Goal: Transaction & Acquisition: Download file/media

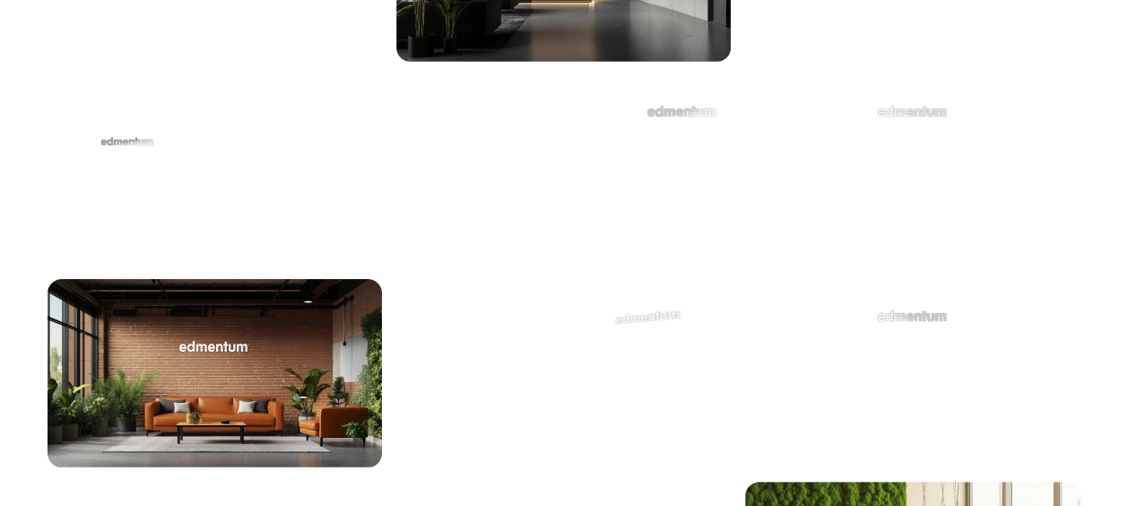
scroll to position [3510, 0]
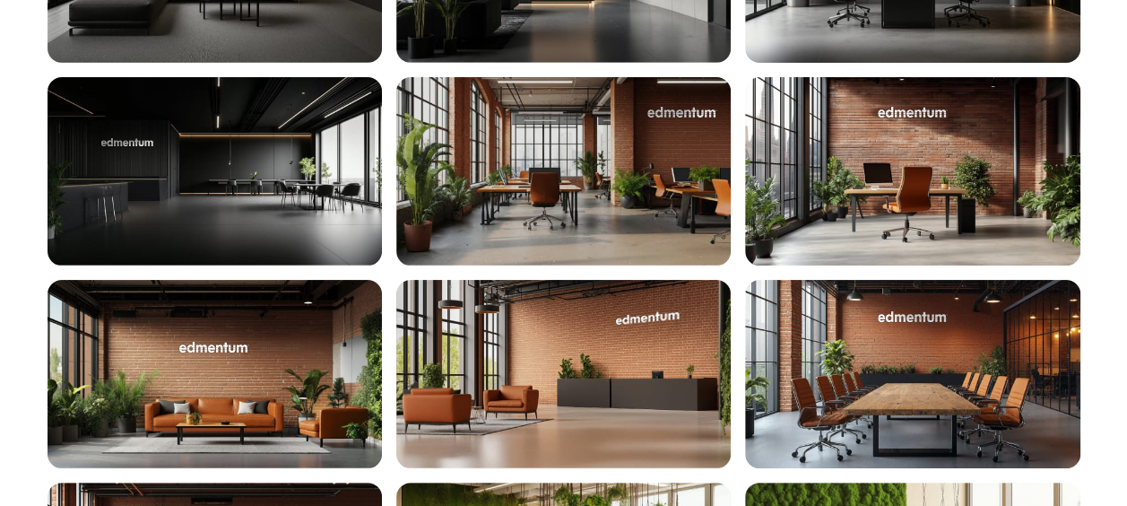
click at [607, 160] on div at bounding box center [563, 171] width 334 height 188
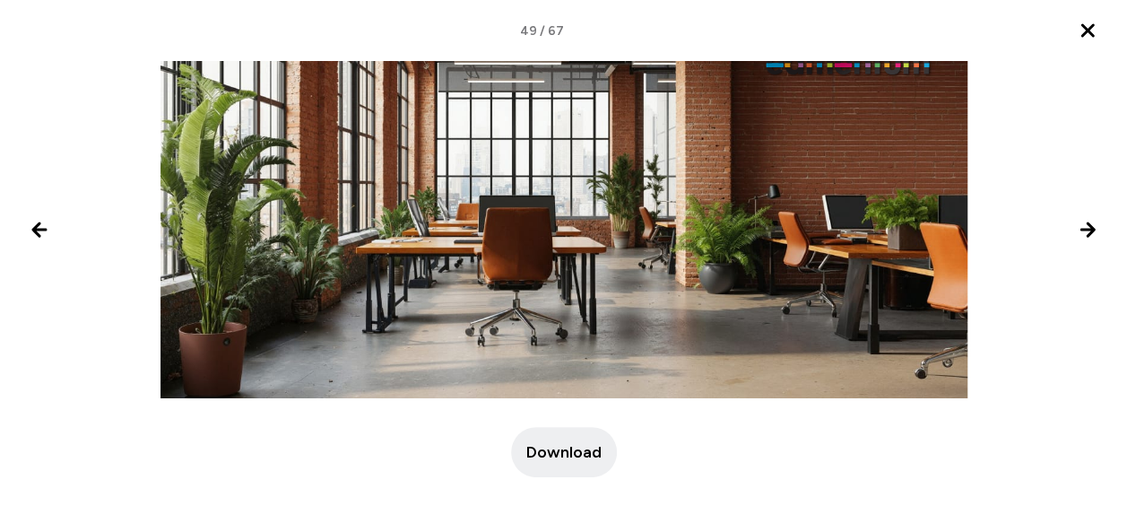
scroll to position [3263, 0]
click at [1093, 36] on icon "Close lightbox" at bounding box center [1087, 30] width 11 height 11
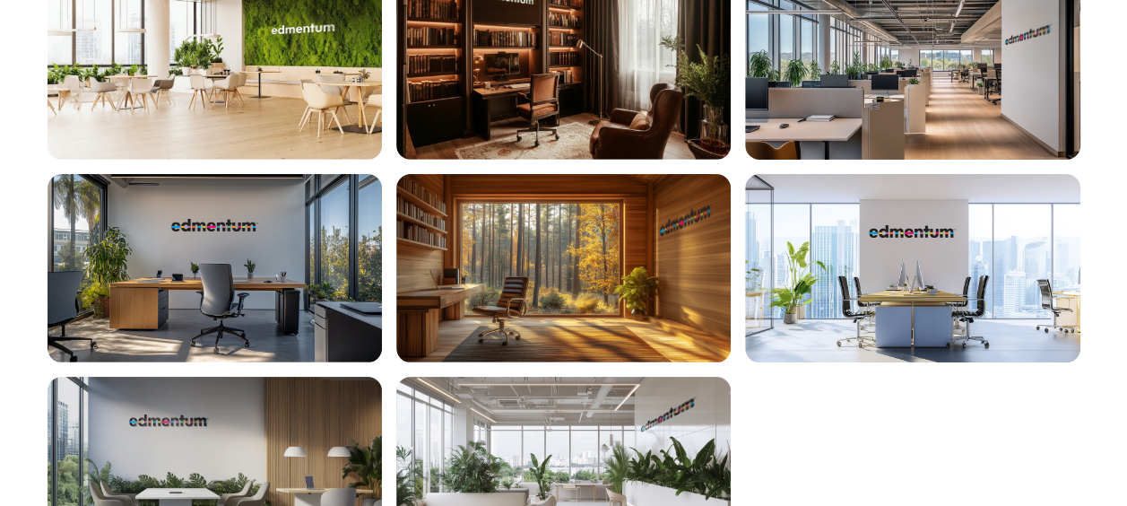
scroll to position [4507, 0]
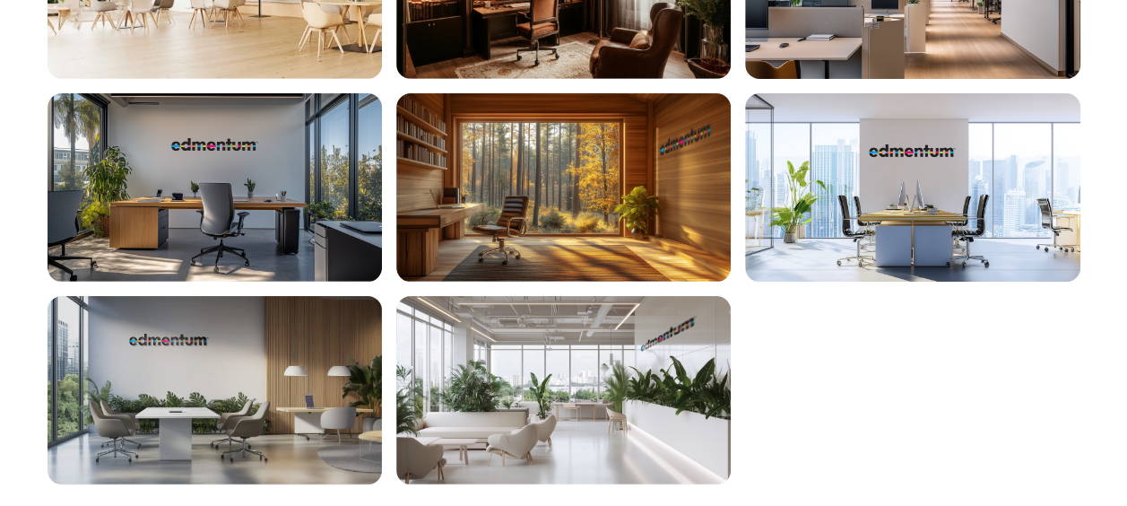
drag, startPoint x: 253, startPoint y: 396, endPoint x: 124, endPoint y: 431, distance: 133.8
click at [124, 431] on div at bounding box center [215, 390] width 334 height 188
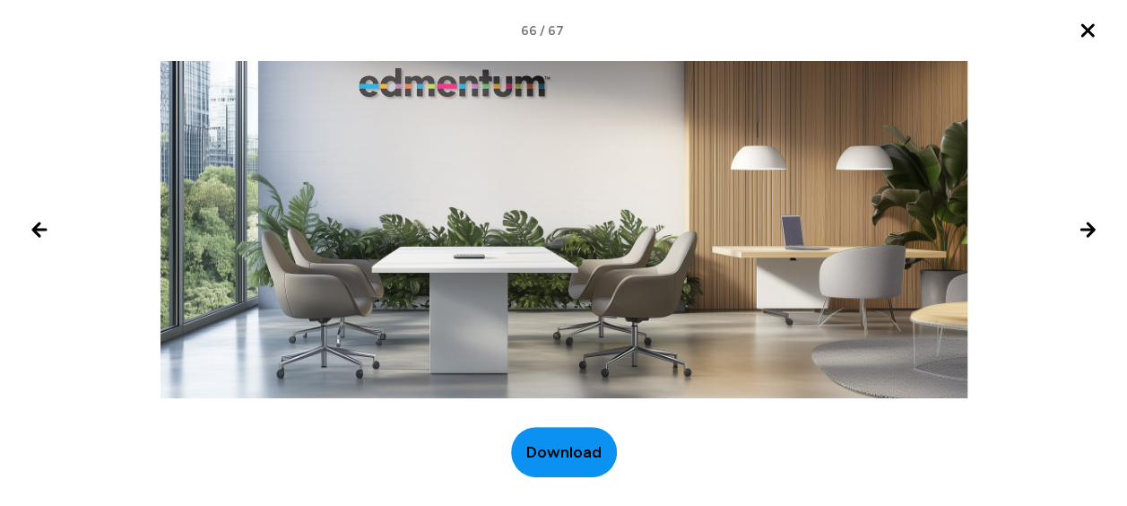
click at [559, 449] on span "Download" at bounding box center [563, 452] width 75 height 24
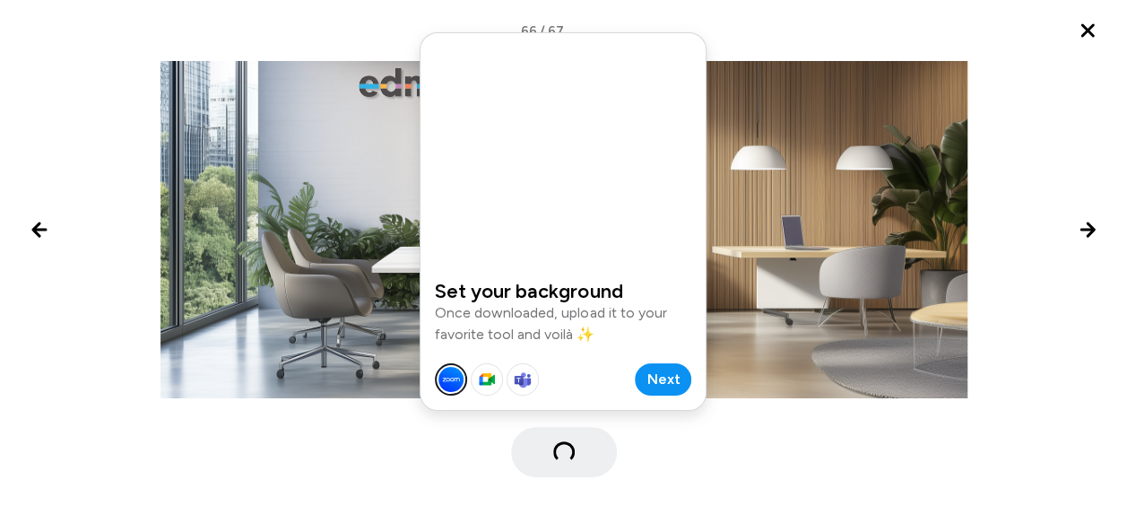
click at [683, 382] on button "Next" at bounding box center [663, 379] width 56 height 32
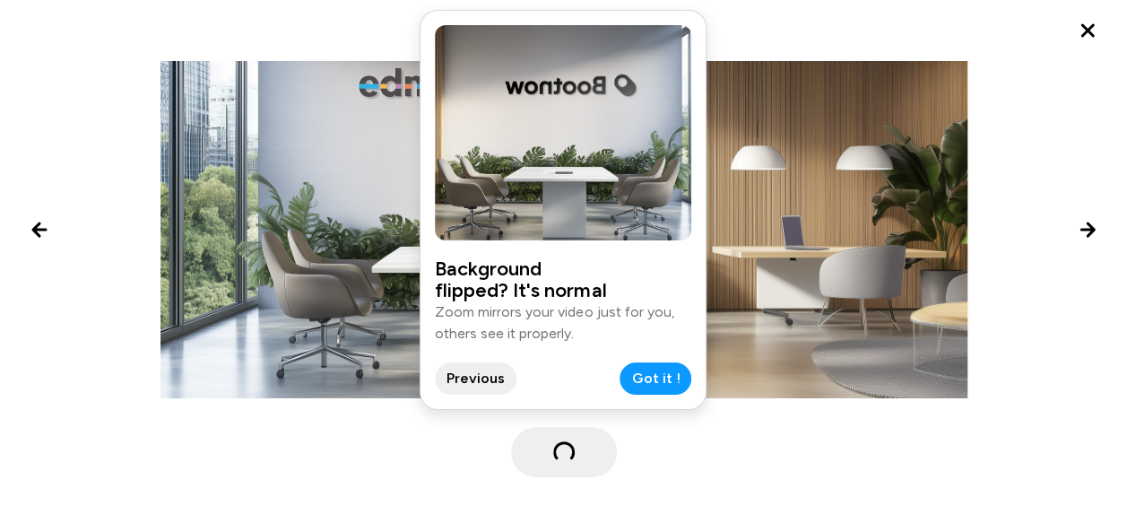
click at [683, 382] on button "Got it !" at bounding box center [656, 378] width 72 height 32
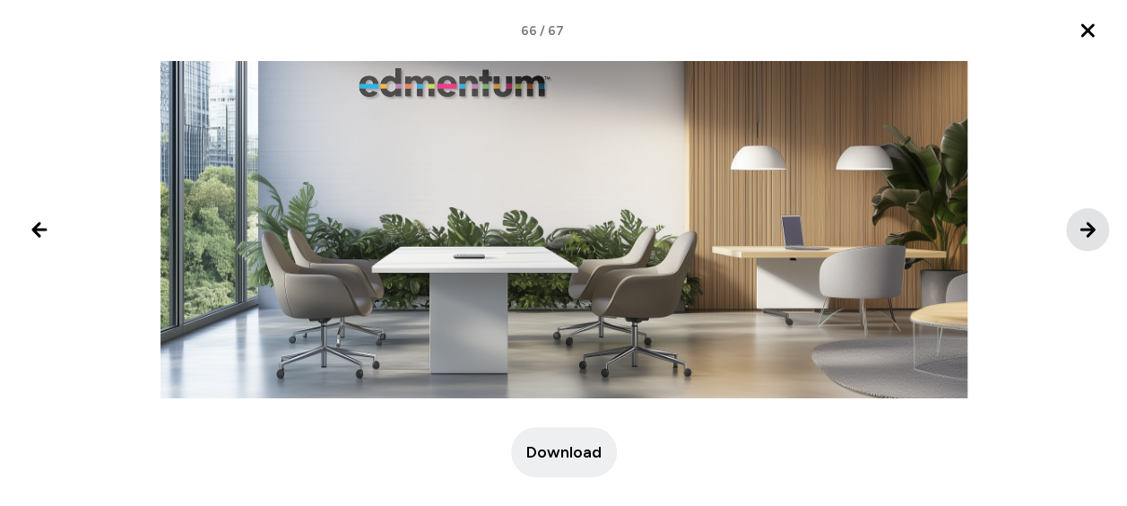
click at [1077, 230] on icon "Next image" at bounding box center [1088, 230] width 22 height 22
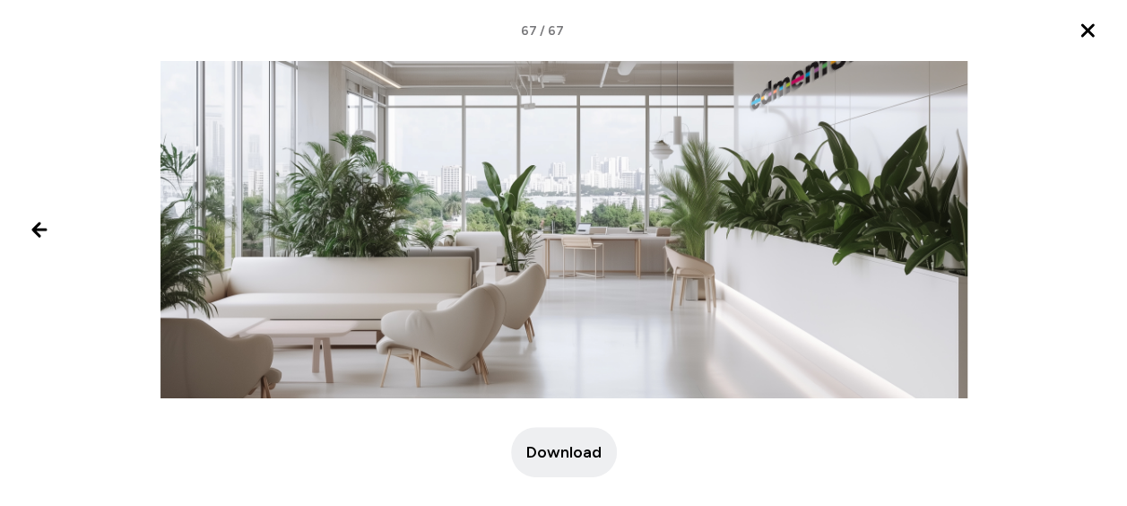
click at [1070, 230] on div at bounding box center [563, 230] width 1127 height 504
click at [1080, 224] on div at bounding box center [563, 230] width 1127 height 504
drag, startPoint x: 1044, startPoint y: 224, endPoint x: 969, endPoint y: 238, distance: 76.5
click at [1044, 224] on div at bounding box center [563, 230] width 1127 height 504
click at [36, 230] on icon "Previous image" at bounding box center [39, 229] width 13 height 13
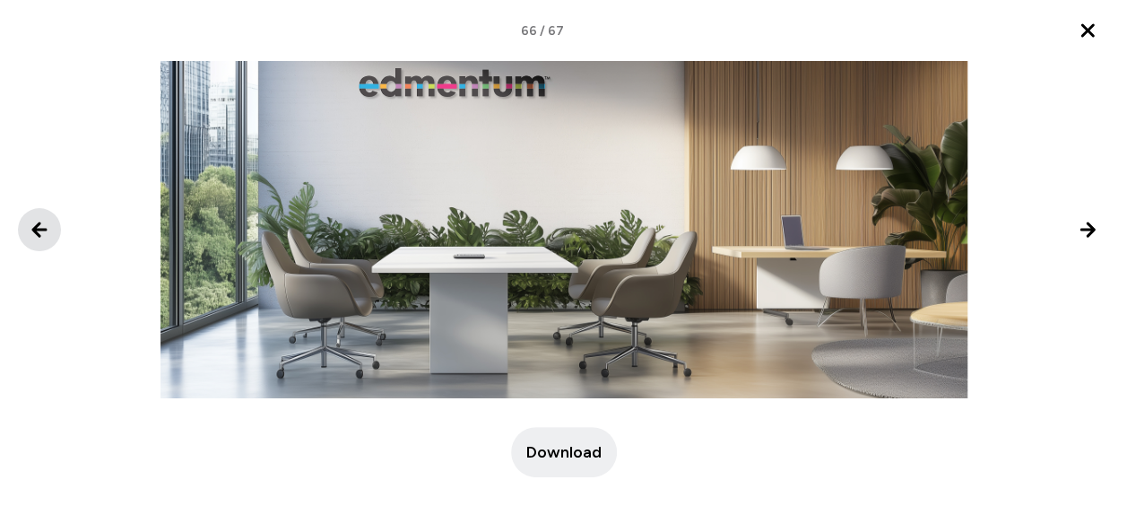
click at [36, 230] on icon "Previous image" at bounding box center [39, 229] width 13 height 13
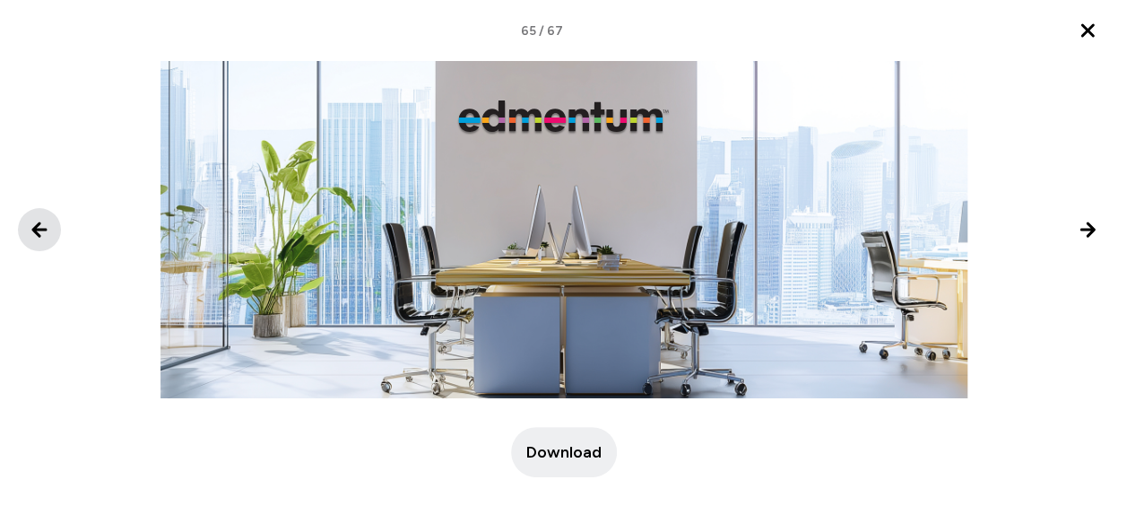
click at [36, 230] on icon "Previous image" at bounding box center [39, 229] width 13 height 13
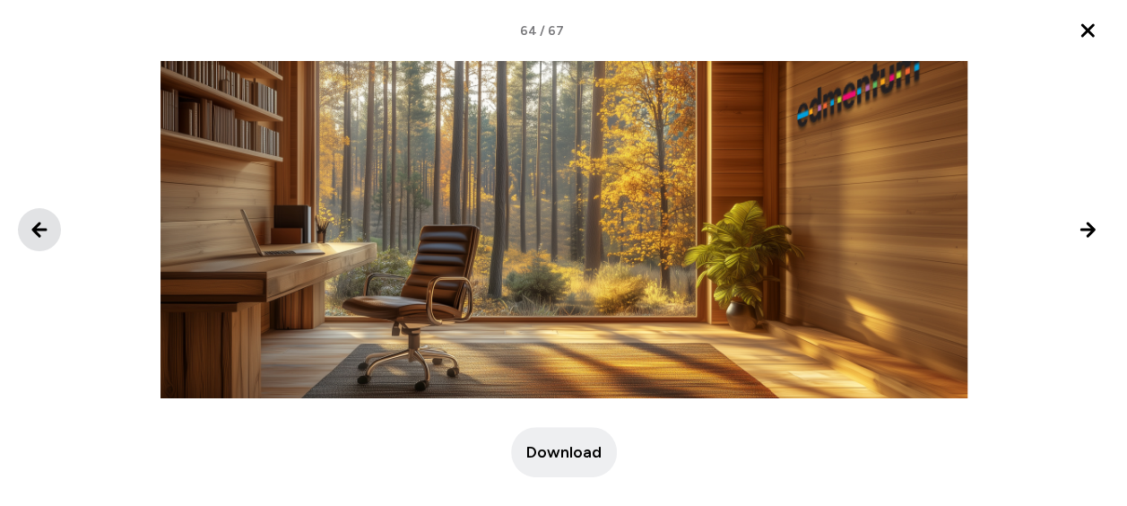
click at [37, 230] on icon "Previous image" at bounding box center [39, 229] width 13 height 13
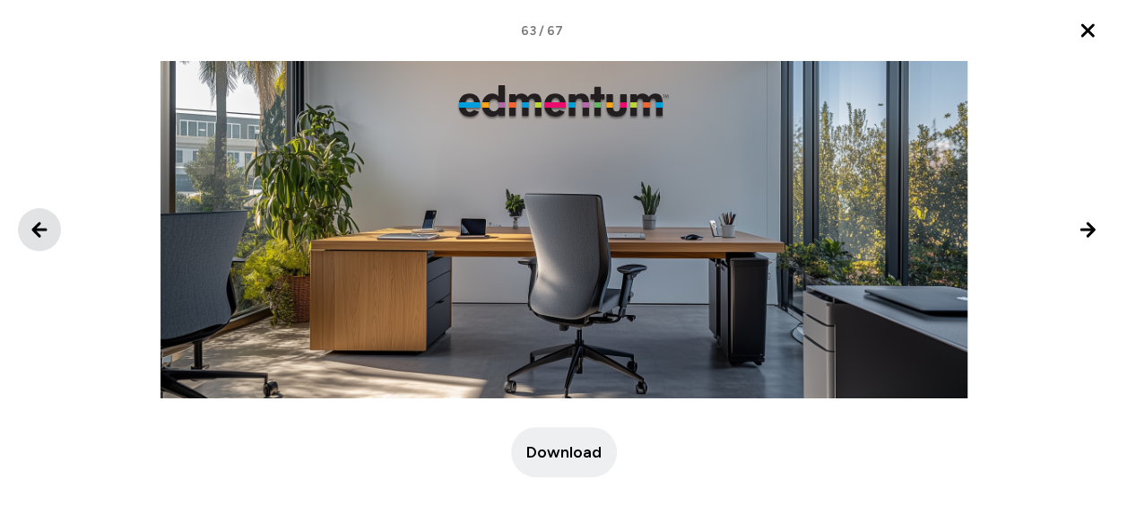
click at [37, 230] on icon "Previous image" at bounding box center [39, 229] width 13 height 13
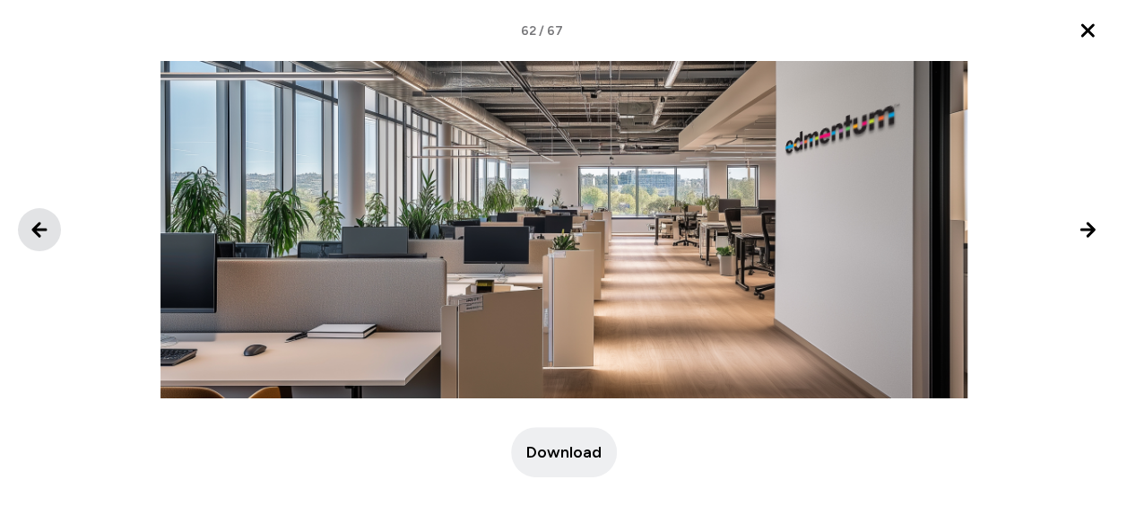
click at [37, 230] on icon "Previous image" at bounding box center [39, 229] width 13 height 13
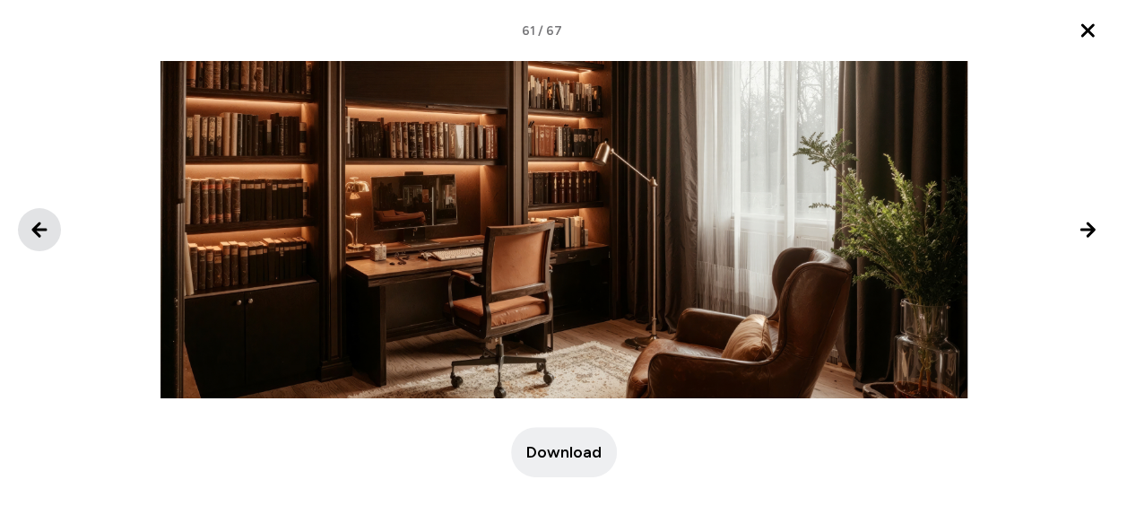
click at [37, 230] on icon "Previous image" at bounding box center [39, 229] width 13 height 13
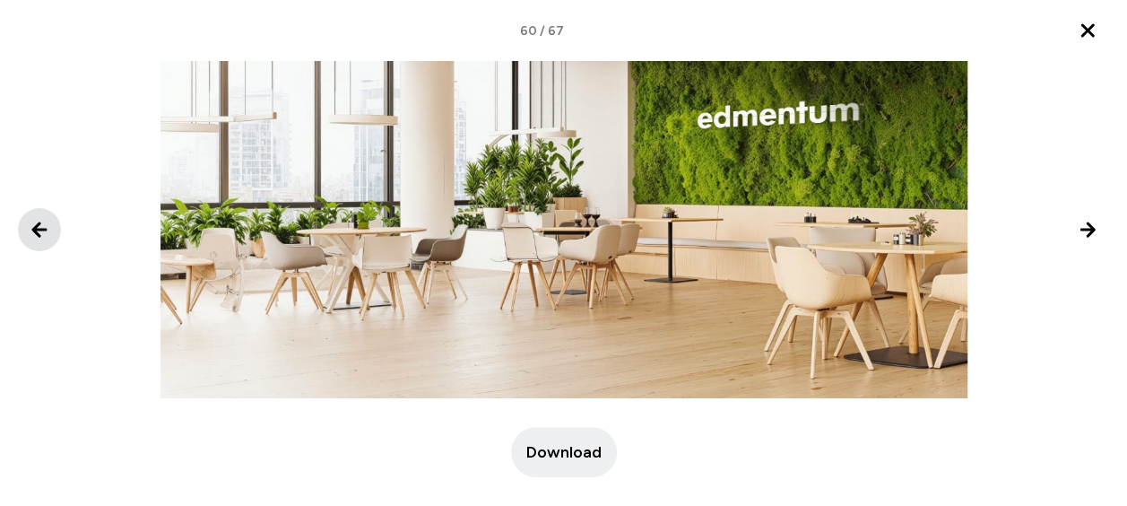
click at [37, 230] on icon "Previous image" at bounding box center [39, 229] width 13 height 13
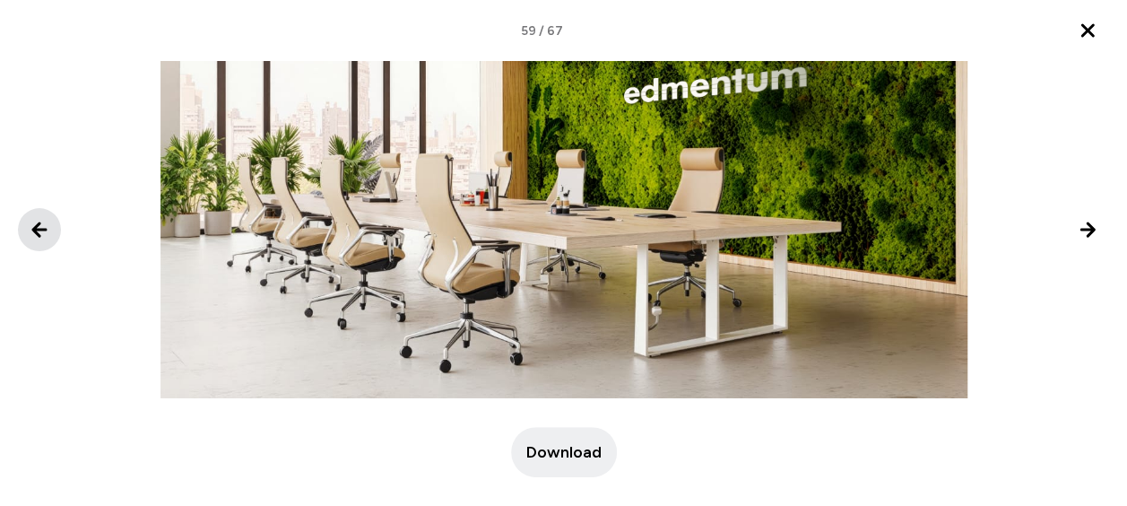
click at [37, 230] on icon "Previous image" at bounding box center [39, 229] width 13 height 13
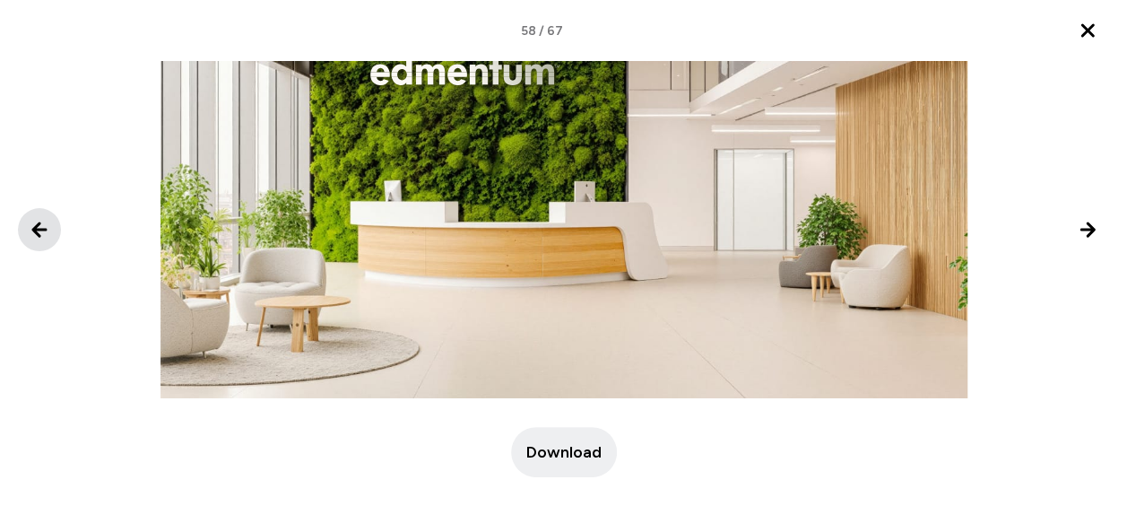
click at [37, 230] on icon "Previous image" at bounding box center [39, 229] width 13 height 13
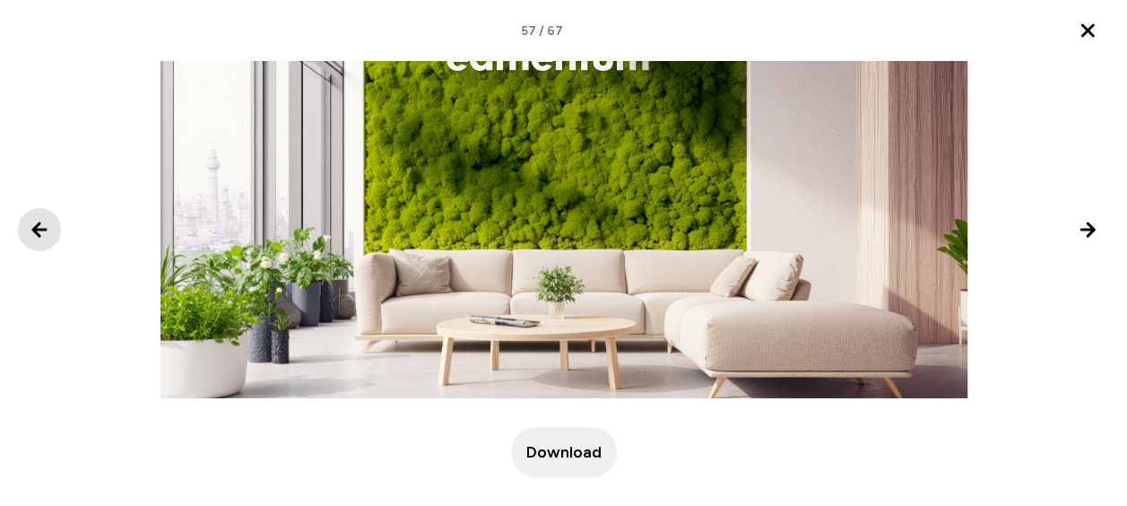
click at [37, 230] on icon "Previous image" at bounding box center [39, 229] width 13 height 13
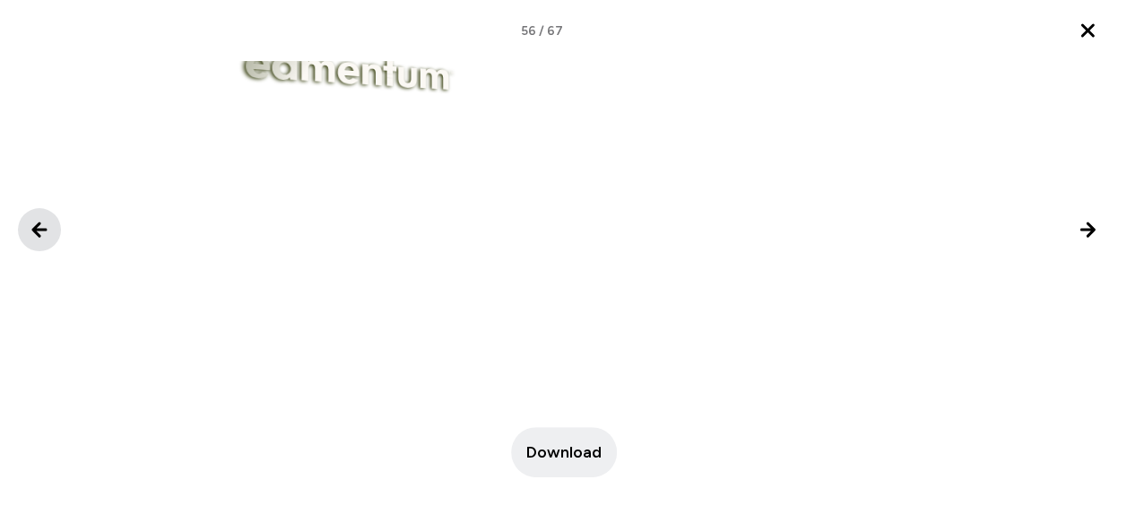
click at [37, 230] on icon "Previous image" at bounding box center [39, 229] width 13 height 13
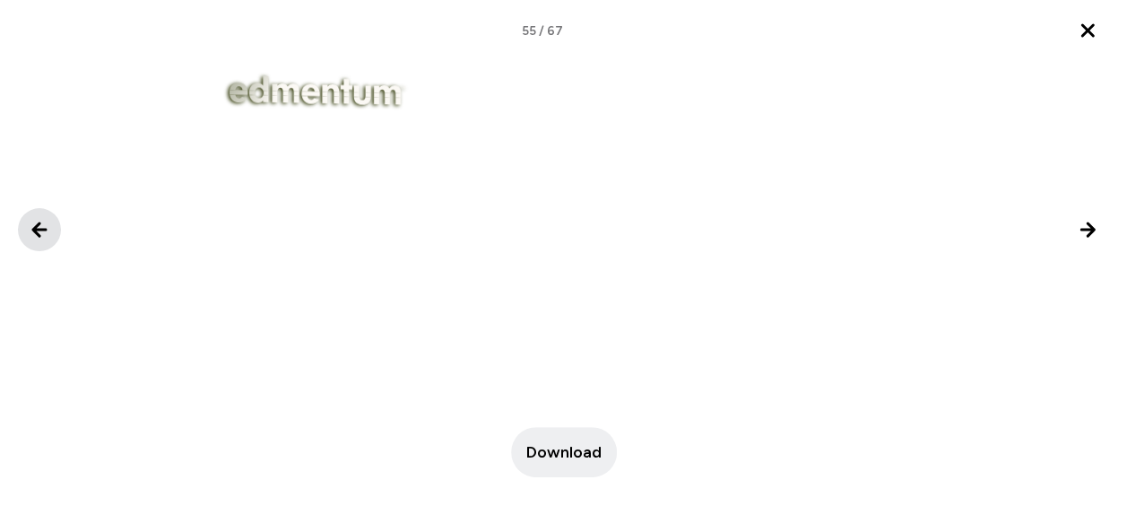
click at [37, 230] on icon "Previous image" at bounding box center [39, 229] width 13 height 13
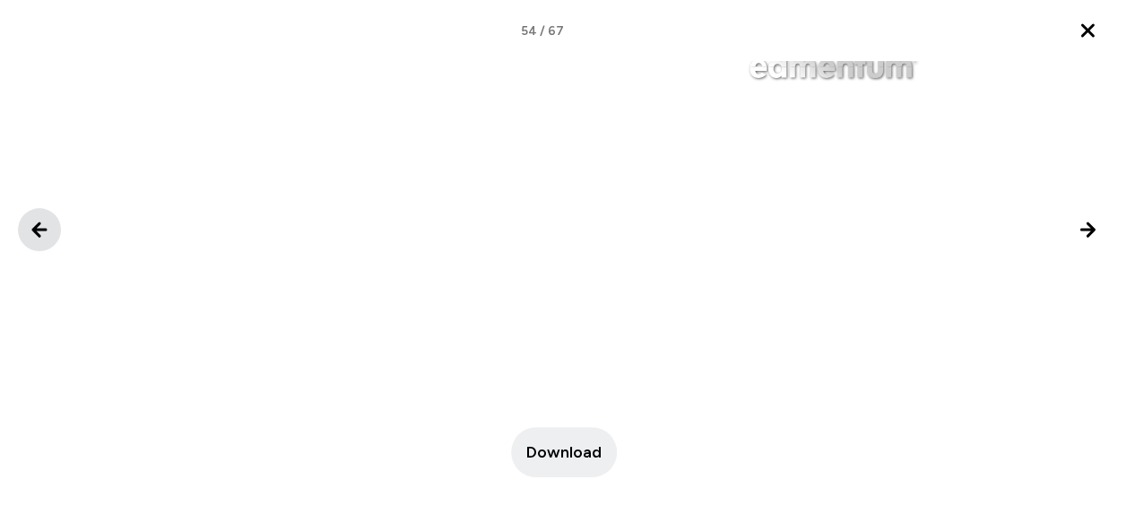
click at [37, 230] on icon "Previous image" at bounding box center [39, 229] width 13 height 13
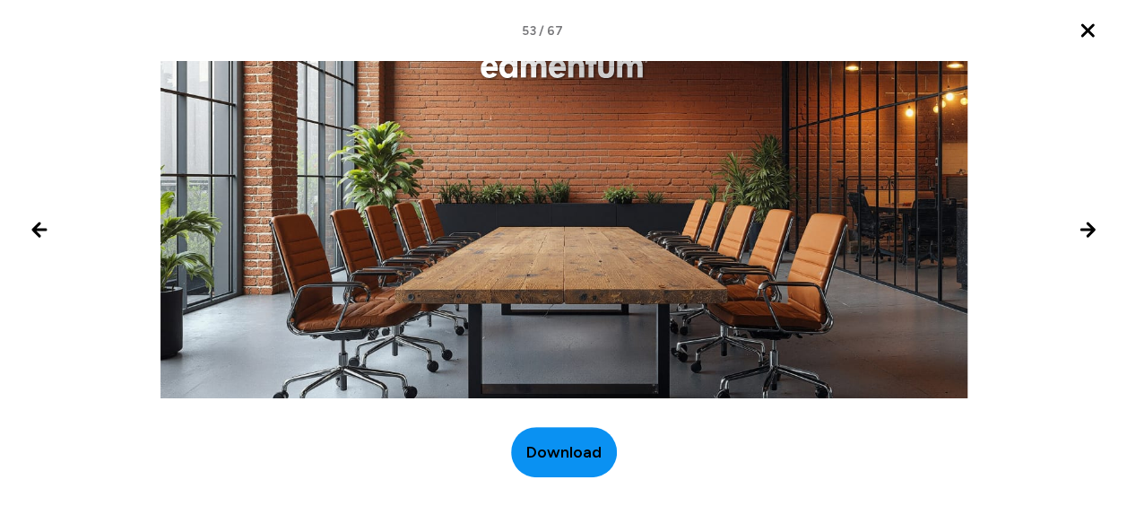
click at [559, 446] on span "Download" at bounding box center [563, 452] width 75 height 24
click at [27, 229] on button "Previous image" at bounding box center [39, 229] width 43 height 43
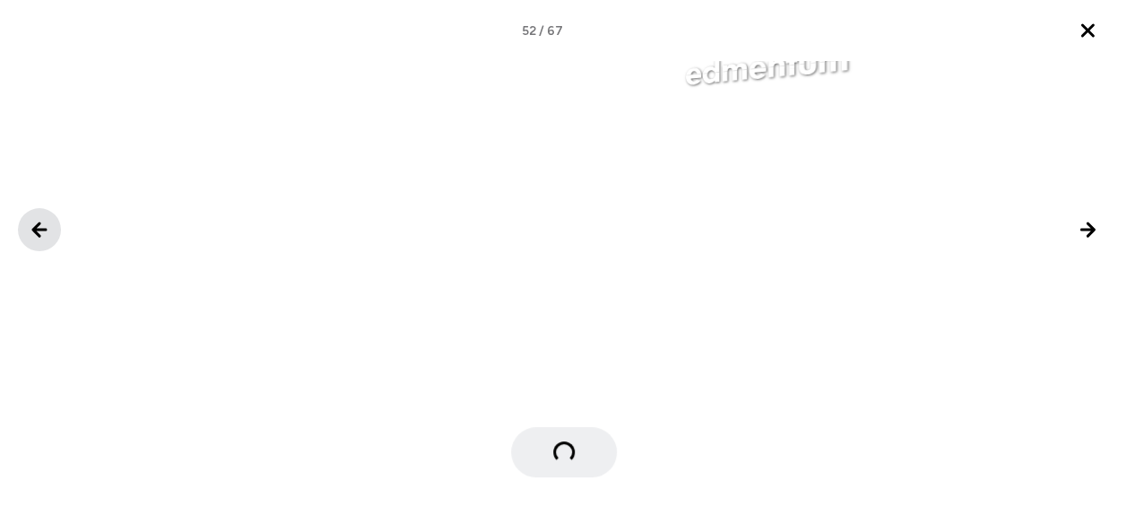
click at [30, 231] on icon "Previous image" at bounding box center [40, 230] width 22 height 22
click at [31, 231] on icon "Previous image" at bounding box center [40, 230] width 22 height 22
